Goal: Use online tool/utility

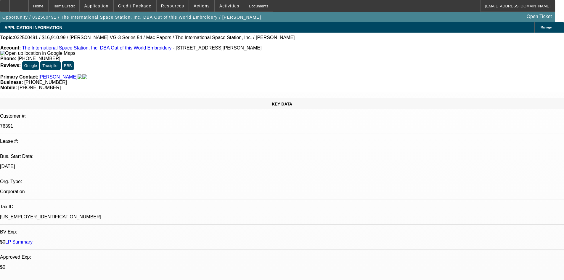
select select "0"
select select "6"
select select "0"
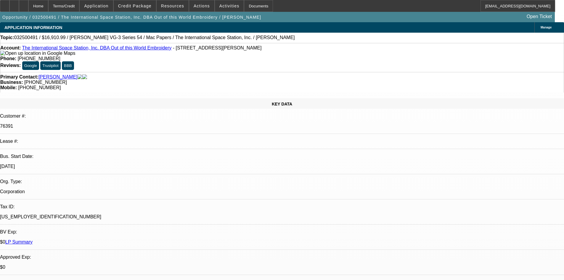
select select "0"
select select "6"
select select "0"
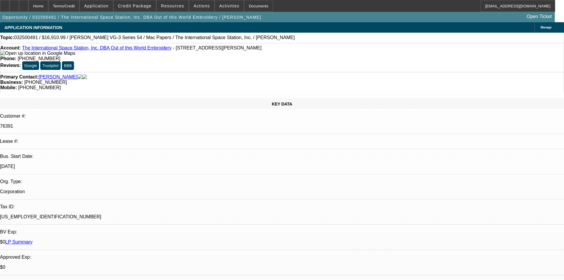
select select "2"
select select "0"
select select "6"
select select "0"
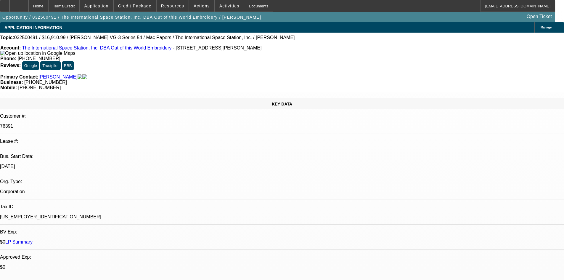
select select "2"
select select "0"
select select "6"
